Goal: Task Accomplishment & Management: Use online tool/utility

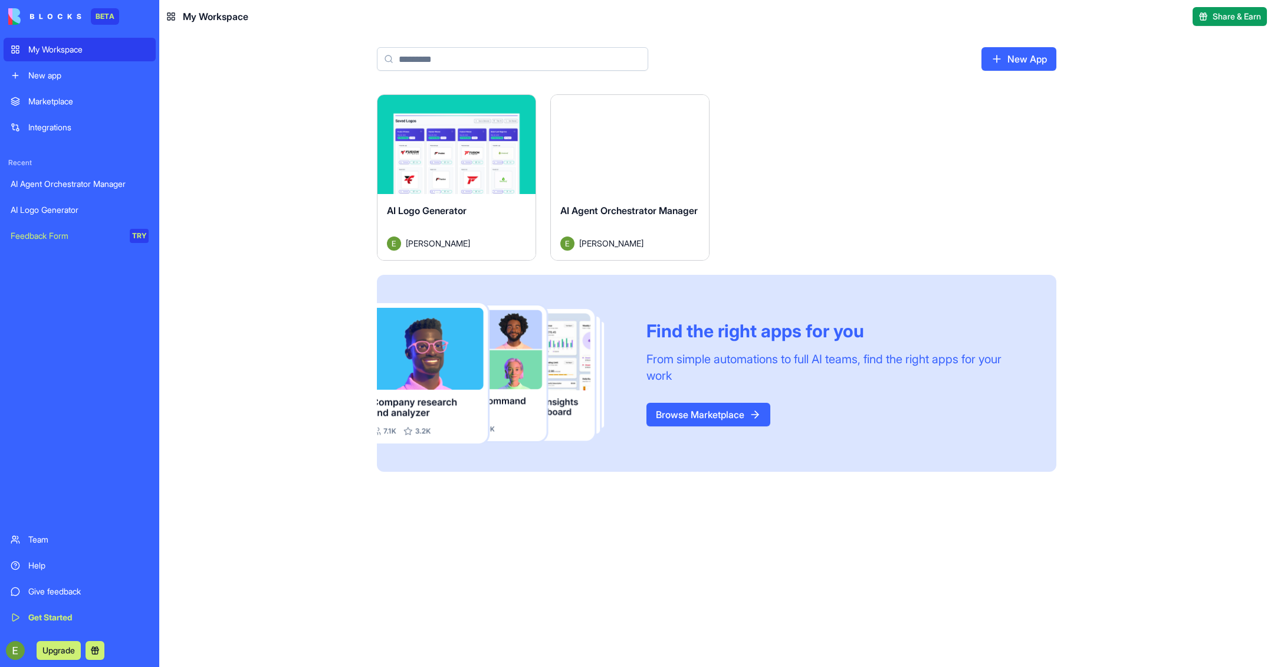
click at [77, 188] on div "AI Agent Orchestrator Manager" at bounding box center [80, 184] width 138 height 12
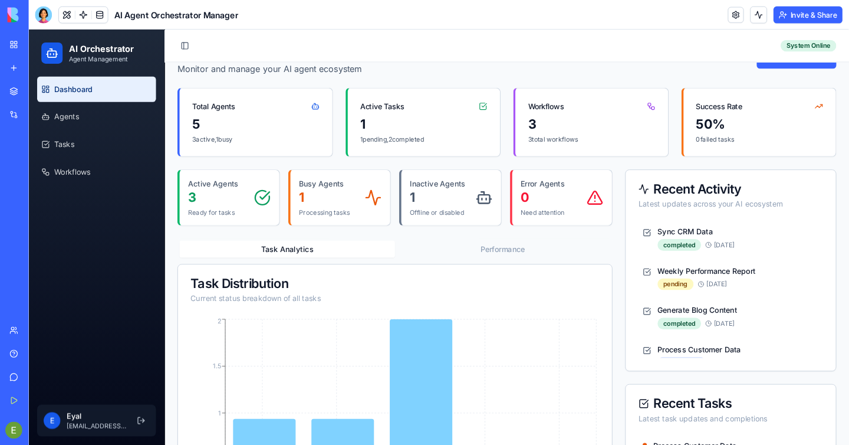
scroll to position [38, 0]
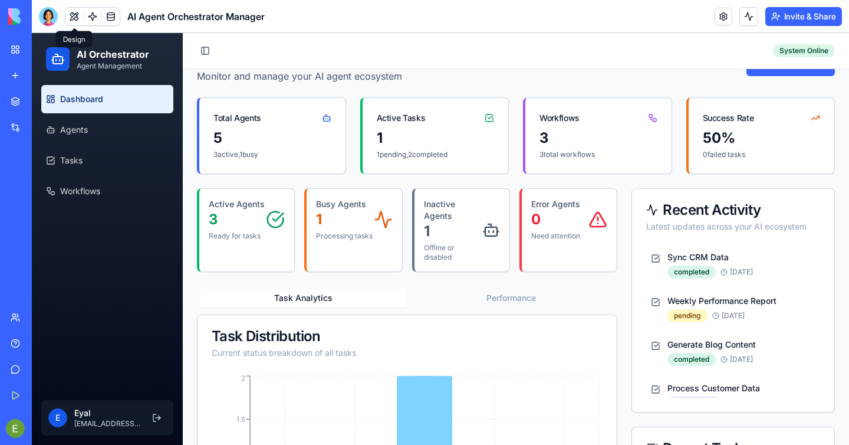
click at [77, 17] on button at bounding box center [74, 17] width 18 height 18
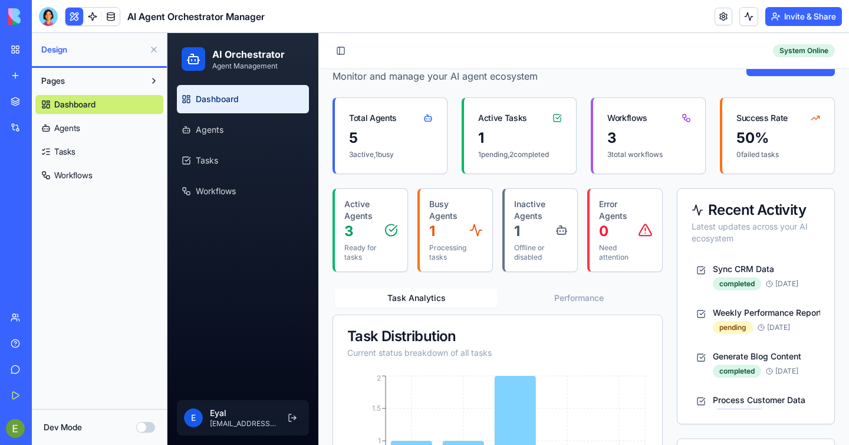
click at [79, 130] on span "Agents" at bounding box center [67, 128] width 26 height 12
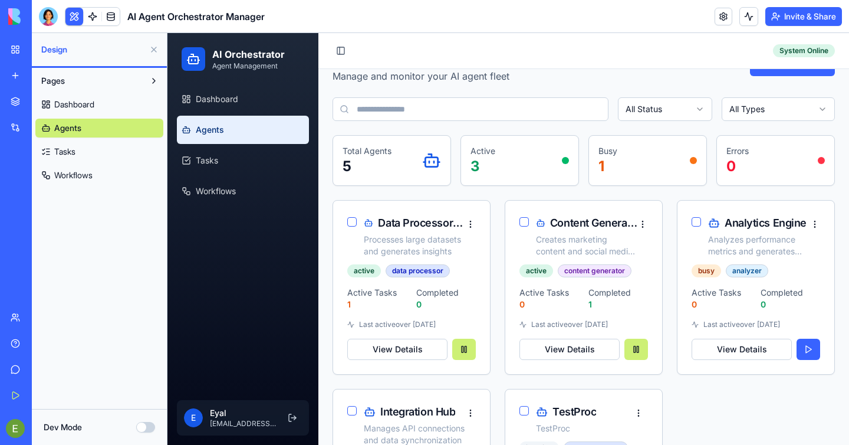
click at [77, 150] on link "Tasks" at bounding box center [99, 151] width 128 height 19
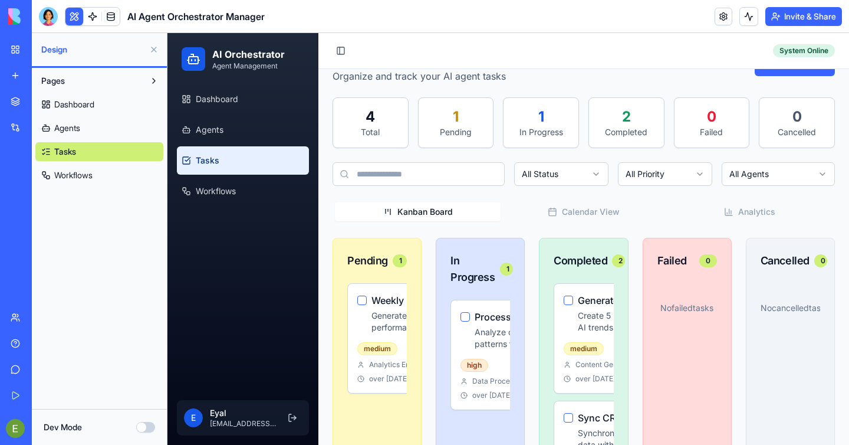
click at [75, 175] on span "Workflows" at bounding box center [73, 175] width 38 height 12
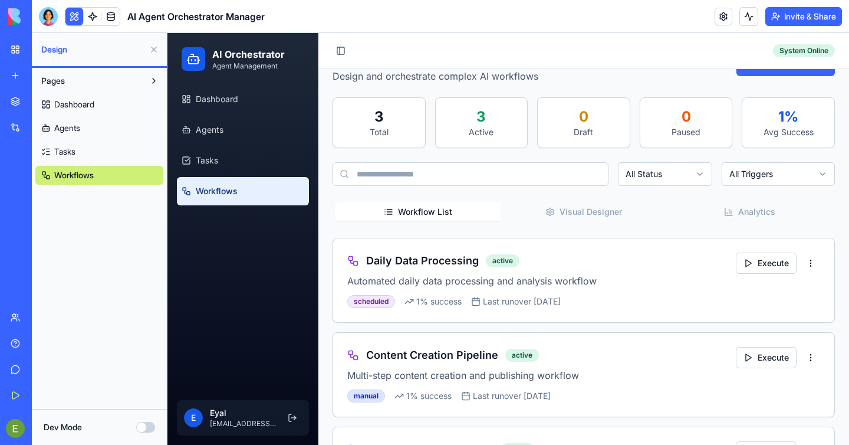
click at [74, 159] on link "Tasks" at bounding box center [99, 151] width 128 height 19
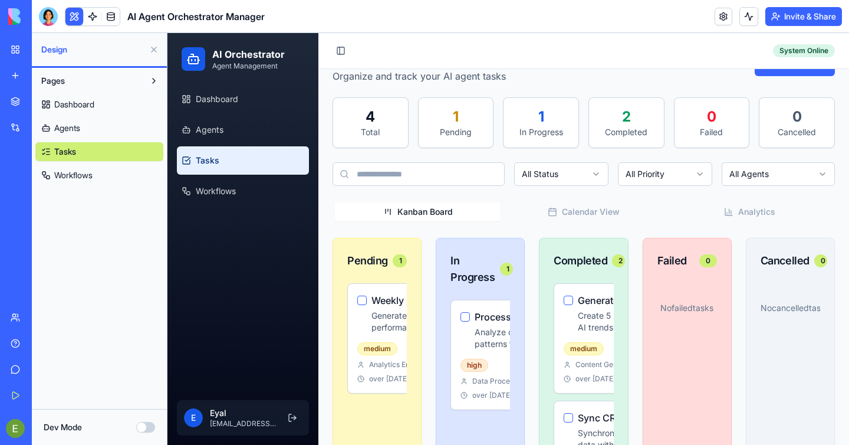
click at [74, 132] on span "Agents" at bounding box center [67, 128] width 26 height 12
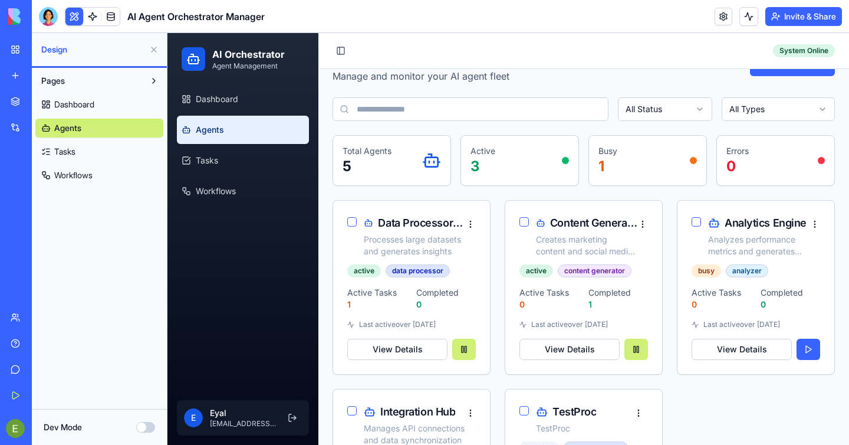
click at [81, 110] on span "Dashboard" at bounding box center [74, 105] width 40 height 12
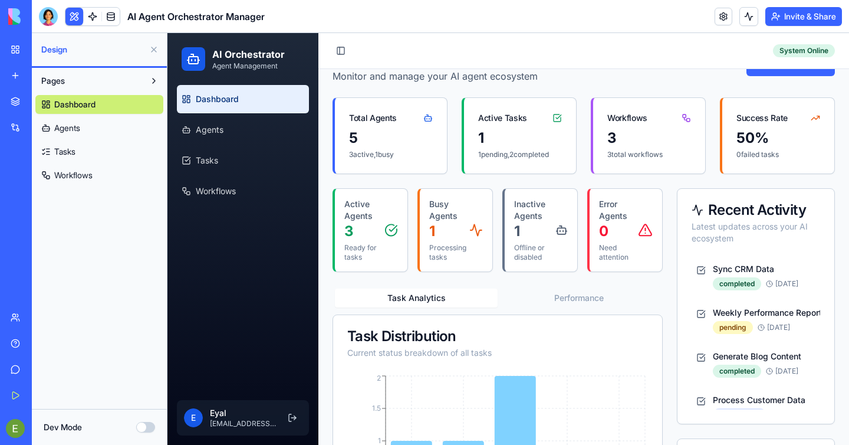
click at [80, 126] on span "Agents" at bounding box center [67, 128] width 26 height 12
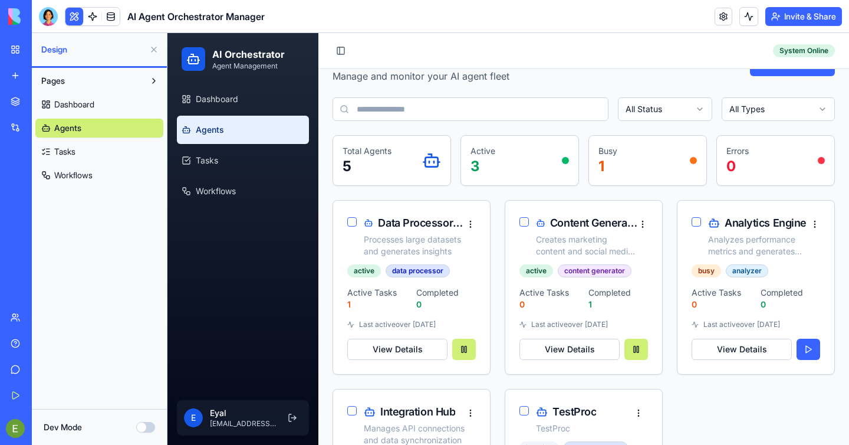
click at [80, 129] on span "Agents" at bounding box center [67, 128] width 27 height 12
click at [91, 17] on link at bounding box center [93, 17] width 18 height 18
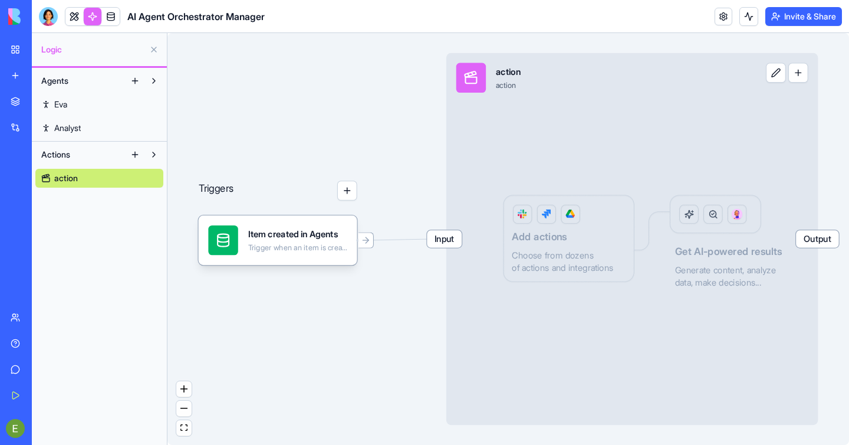
click at [55, 77] on span "Agents" at bounding box center [54, 81] width 27 height 12
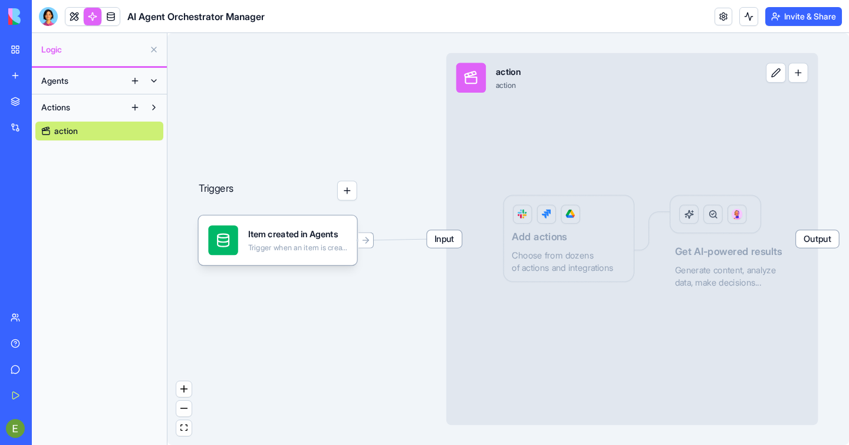
click at [55, 77] on span "Agents" at bounding box center [54, 81] width 27 height 12
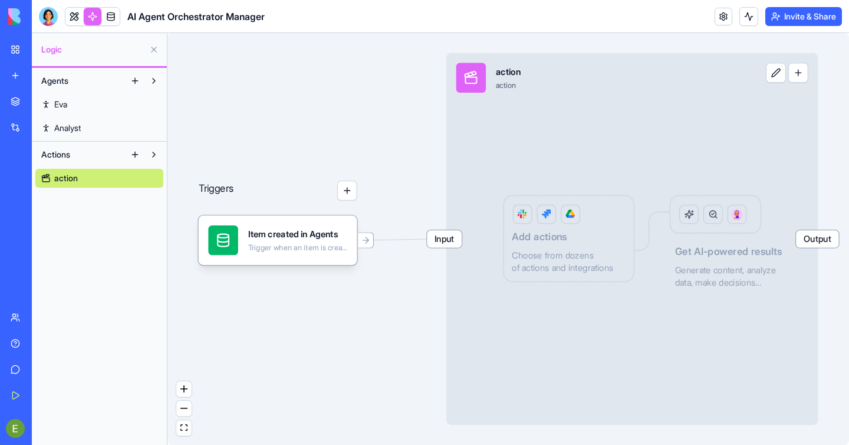
click at [71, 130] on span "Analyst" at bounding box center [67, 128] width 27 height 12
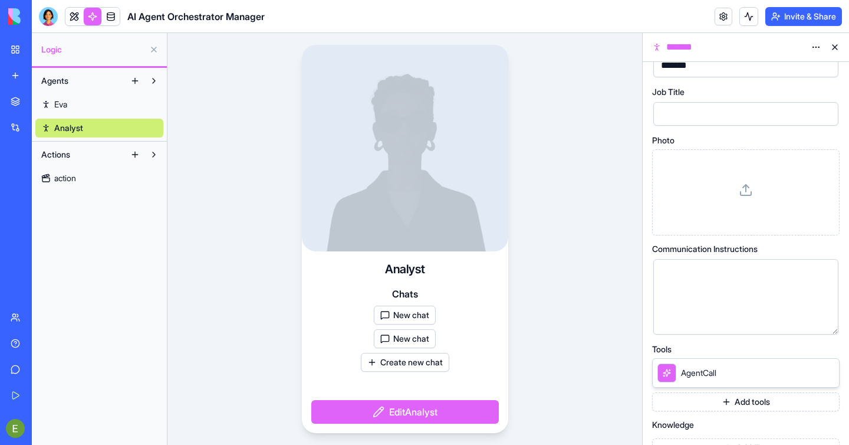
scroll to position [54, 0]
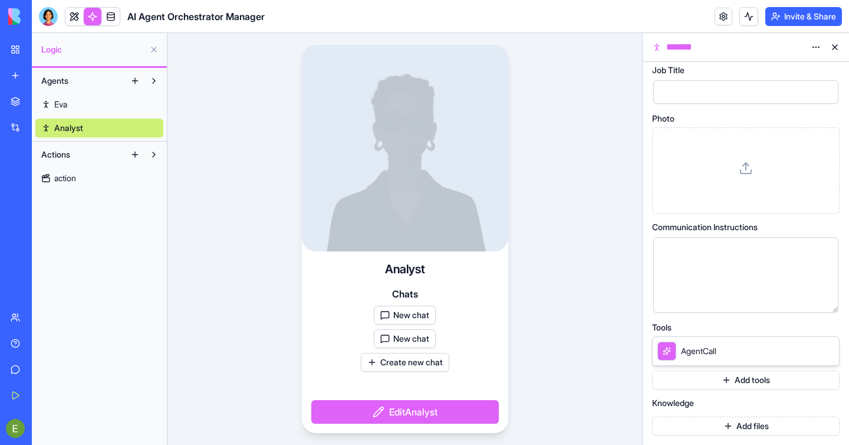
click at [65, 104] on span "Eva" at bounding box center [60, 105] width 13 height 12
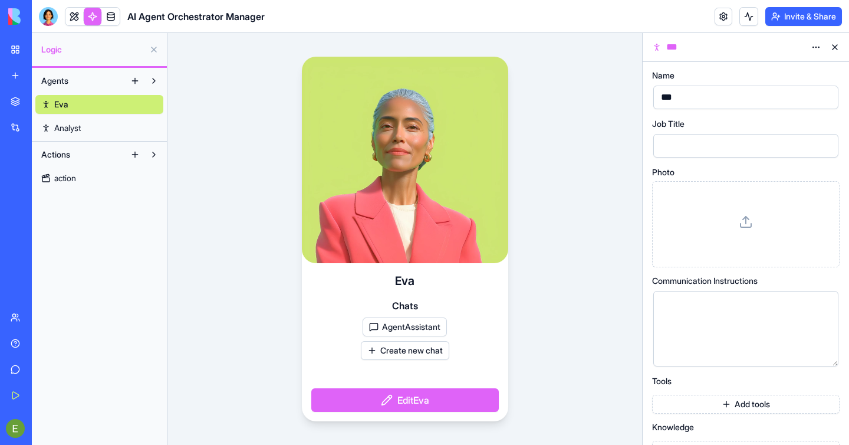
scroll to position [24, 0]
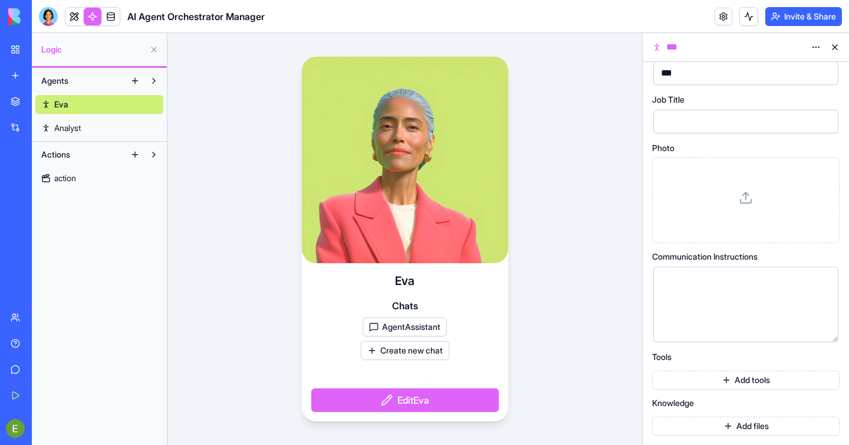
click at [736, 421] on button "Add files" at bounding box center [746, 425] width 188 height 19
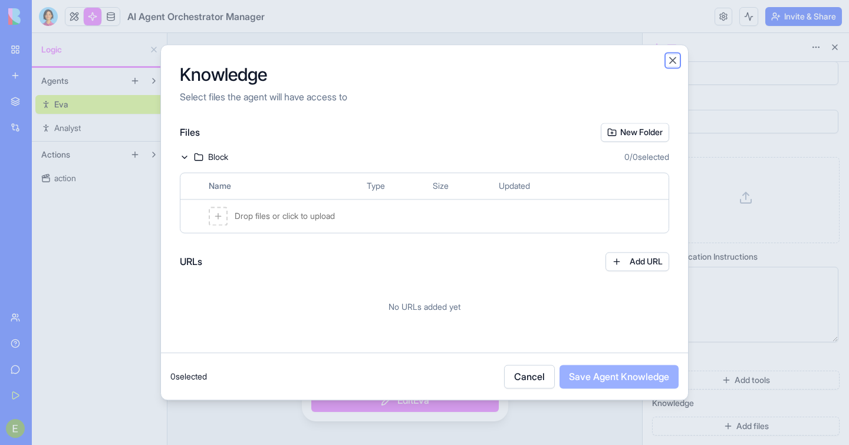
click at [676, 57] on button "Close" at bounding box center [673, 60] width 12 height 12
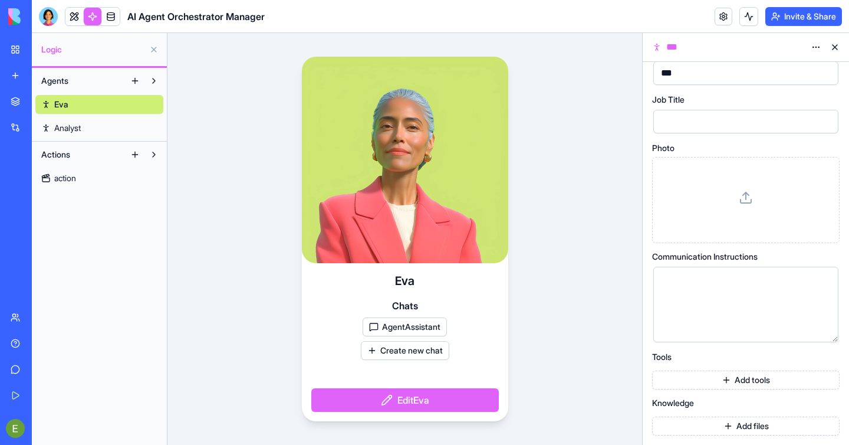
click at [746, 374] on button "Add tools" at bounding box center [746, 379] width 188 height 19
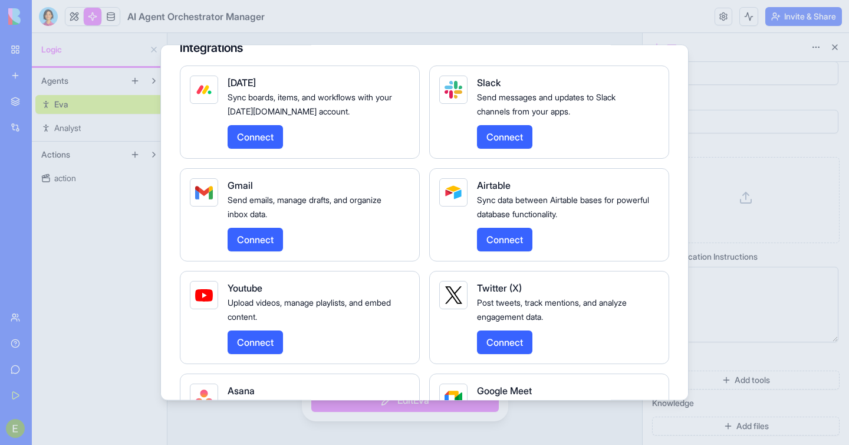
scroll to position [1344, 0]
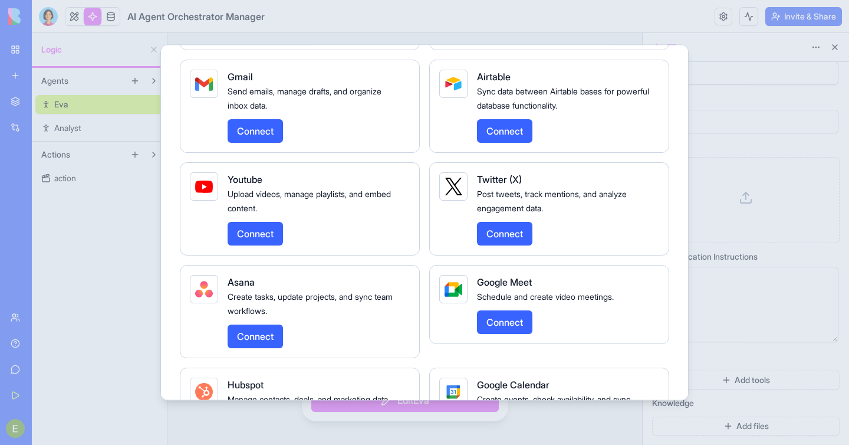
click at [488, 17] on div at bounding box center [424, 222] width 849 height 445
